Goal: Book appointment/travel/reservation

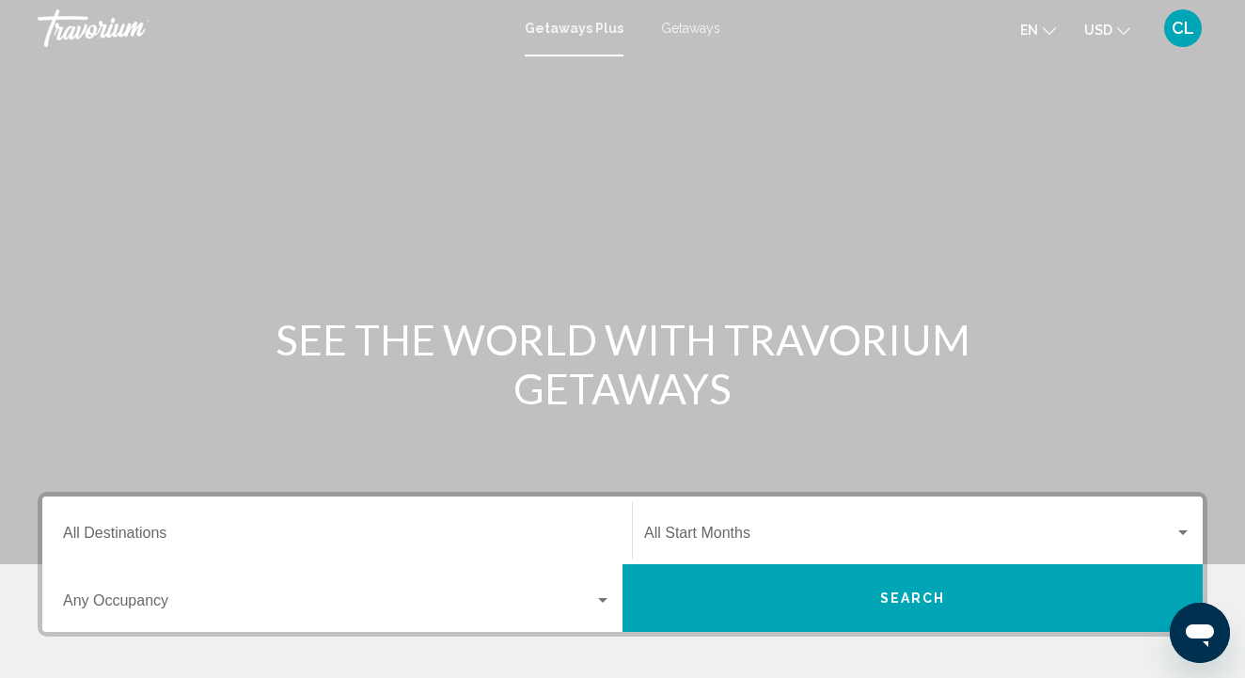
click at [123, 535] on input "Destination All Destinations" at bounding box center [337, 536] width 548 height 17
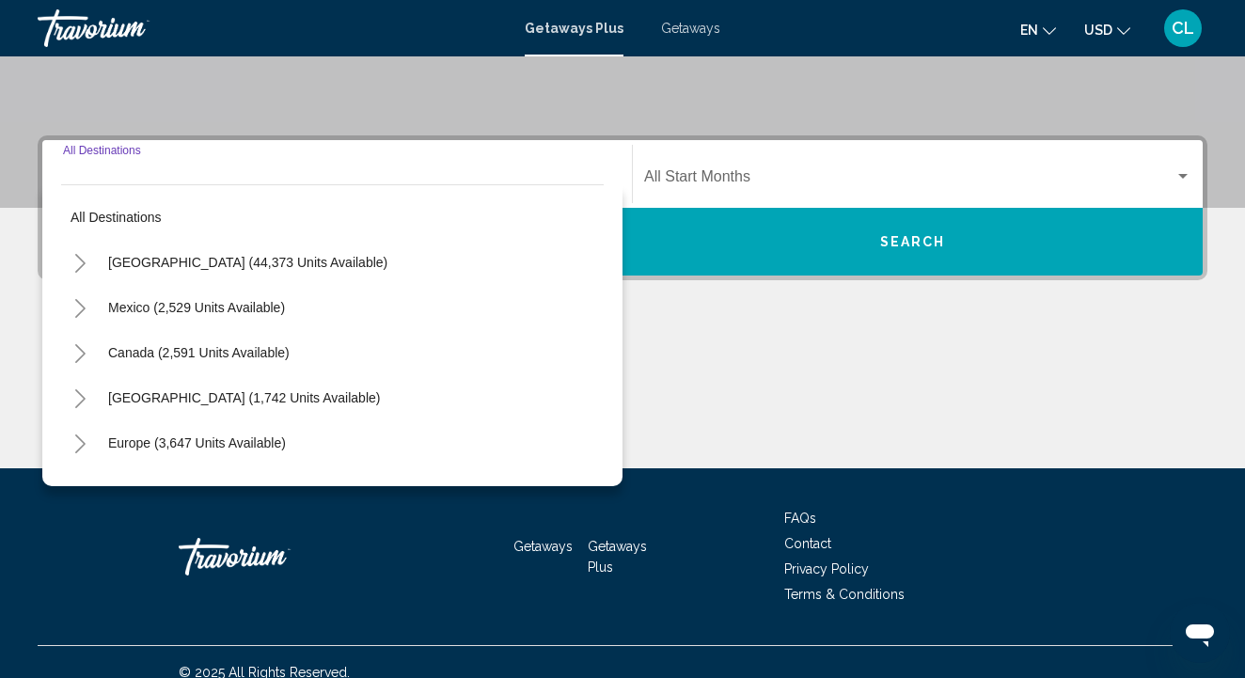
scroll to position [377, 0]
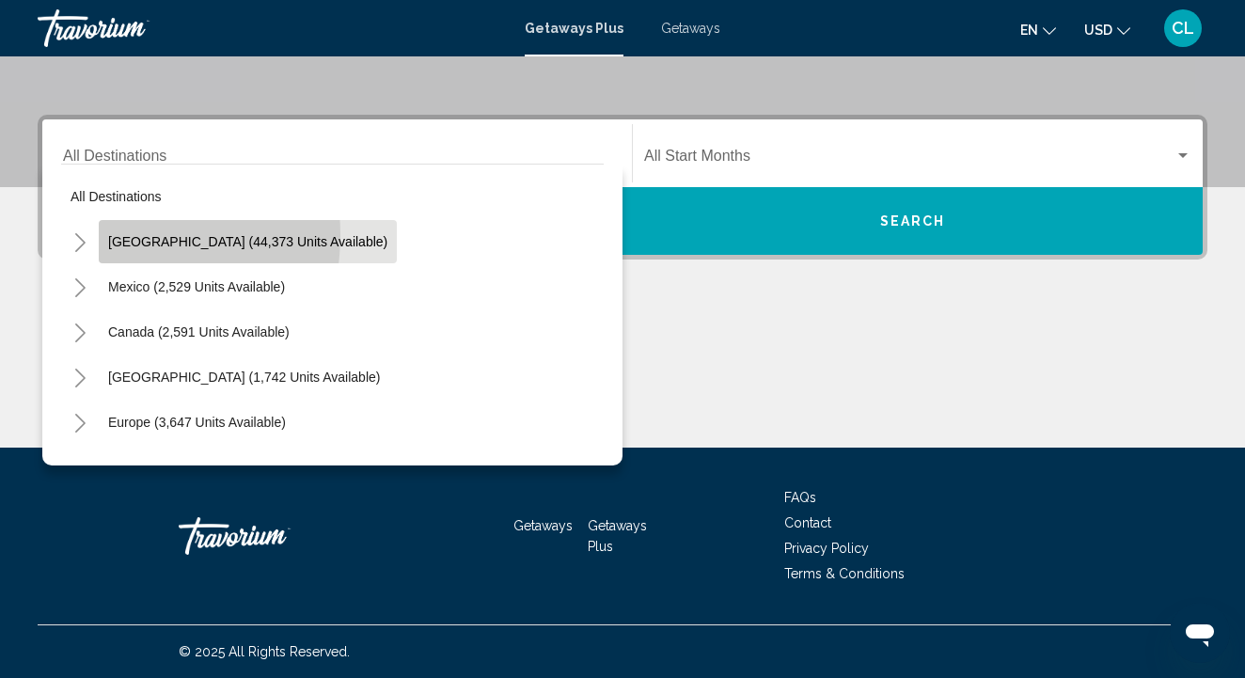
click at [102, 235] on button "[GEOGRAPHIC_DATA] (44,373 units available)" at bounding box center [248, 241] width 298 height 43
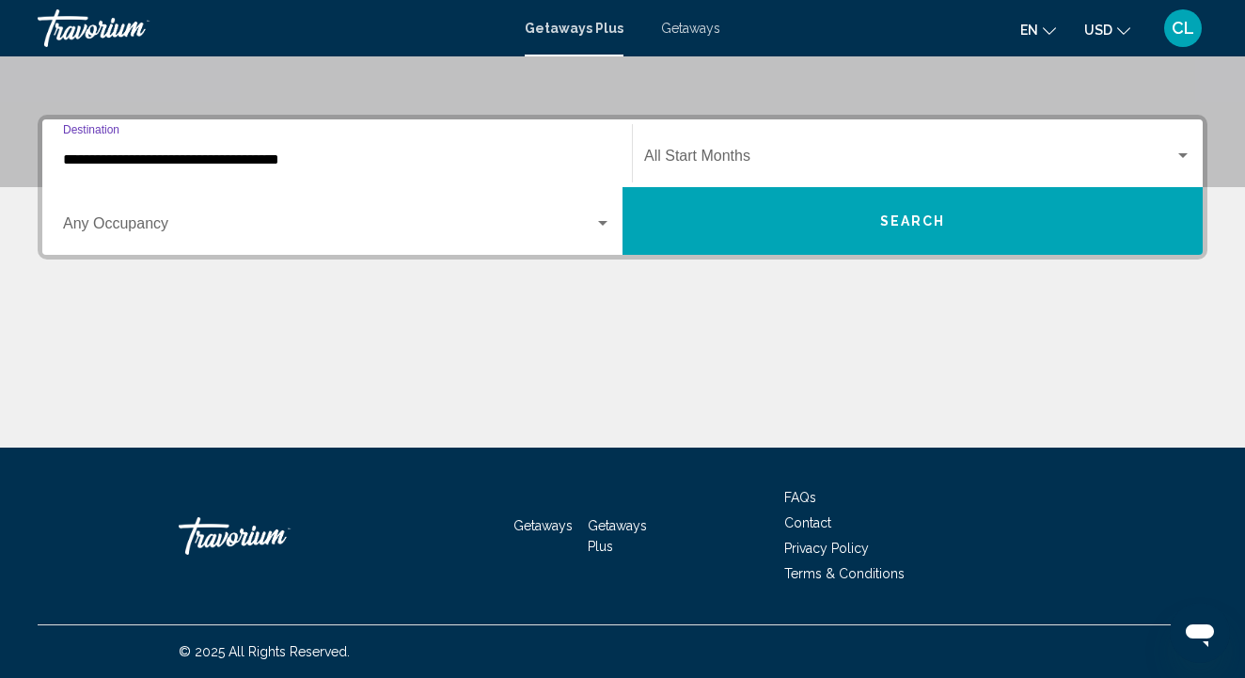
click at [80, 165] on input "**********" at bounding box center [337, 159] width 548 height 17
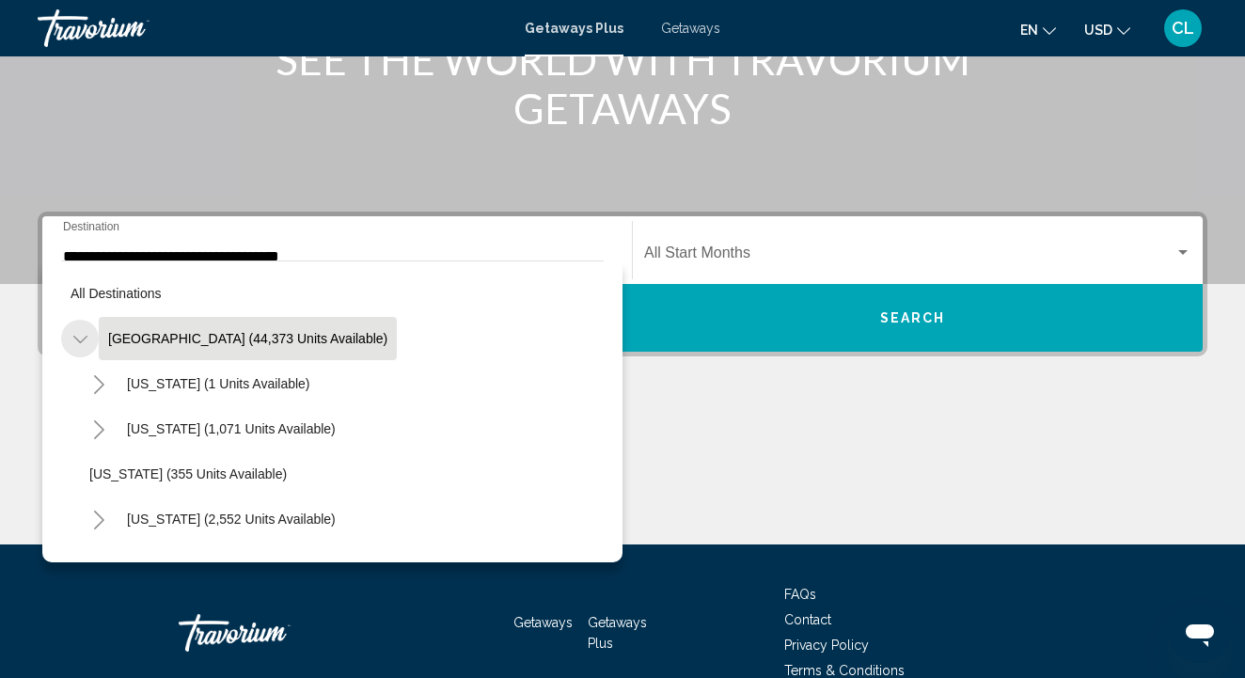
click at [84, 346] on icon "Toggle United States (44,373 units available)" at bounding box center [80, 339] width 14 height 19
click at [84, 345] on icon "Toggle United States (44,373 units available)" at bounding box center [80, 339] width 14 height 19
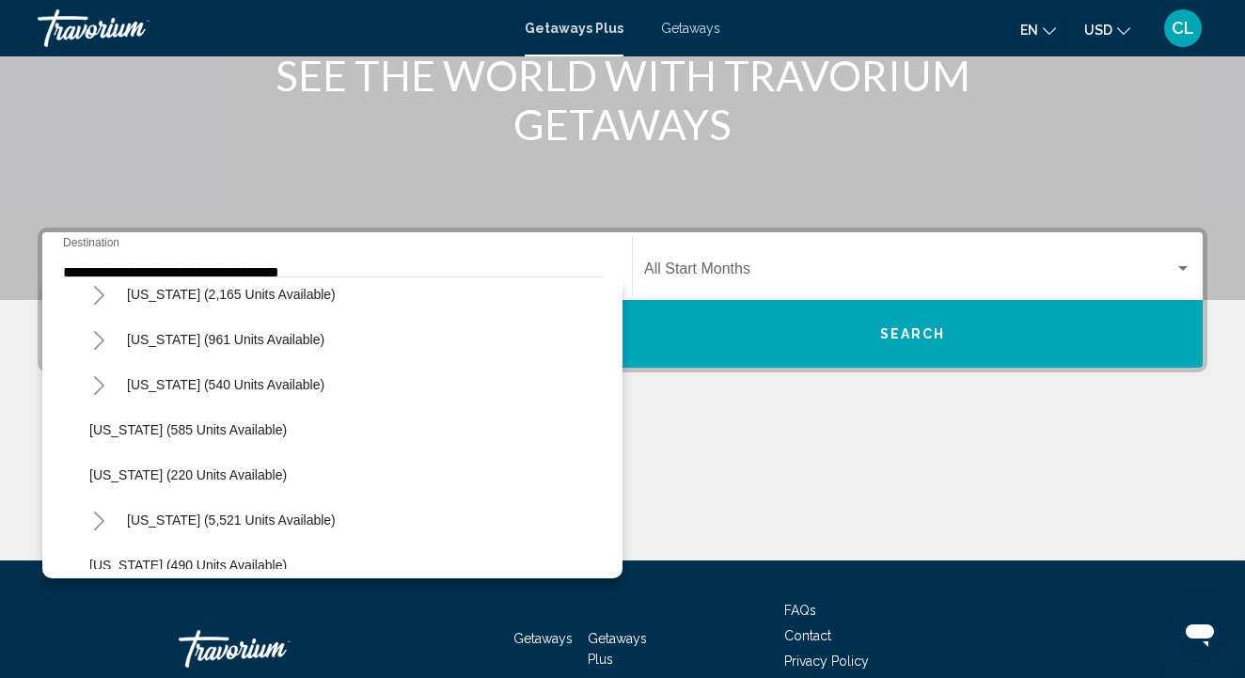
scroll to position [1550, 0]
click at [267, 389] on span "[US_STATE] (540 units available)" at bounding box center [225, 383] width 197 height 15
type input "**********"
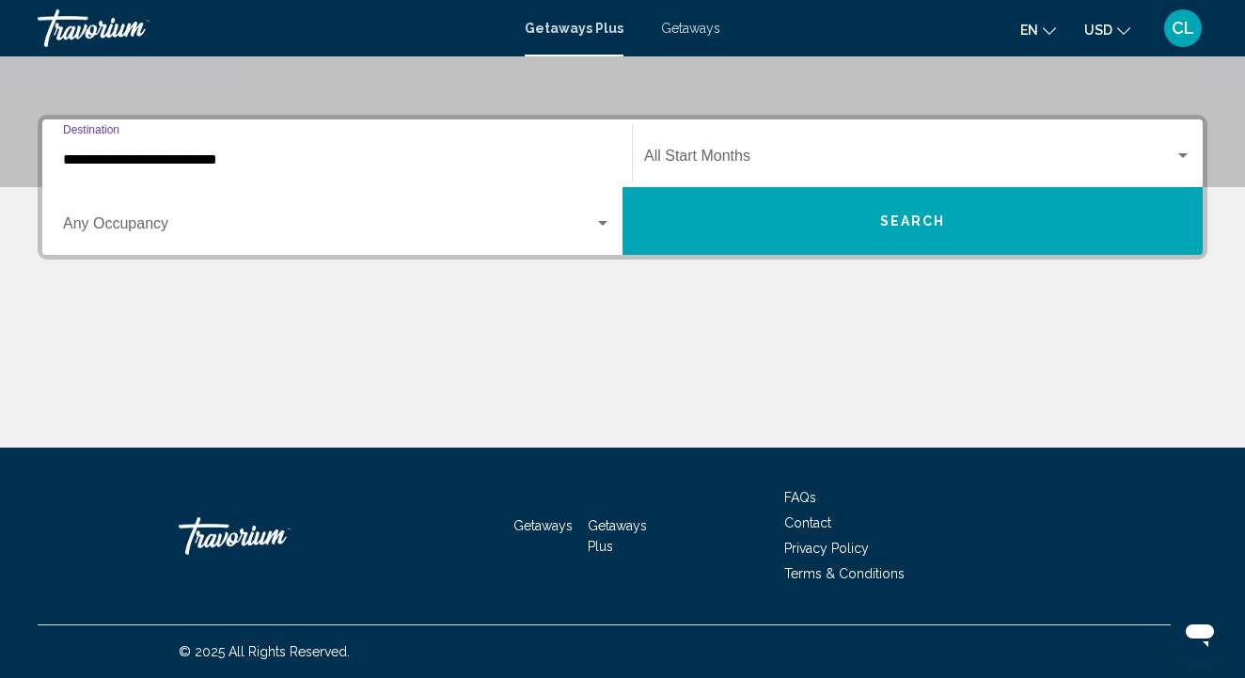
scroll to position [377, 0]
click at [737, 227] on button "Search" at bounding box center [912, 221] width 580 height 68
